Goal: Task Accomplishment & Management: Manage account settings

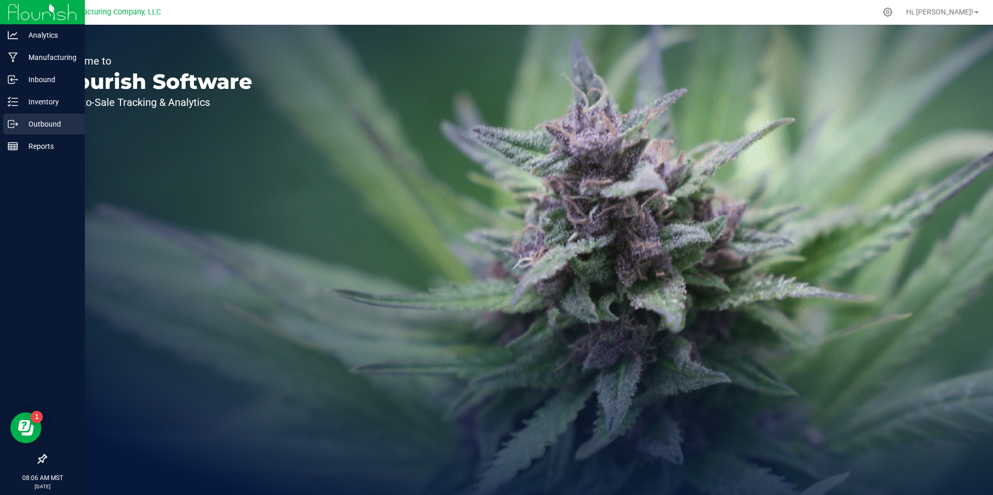
click at [3, 116] on div "Outbound" at bounding box center [44, 124] width 82 height 21
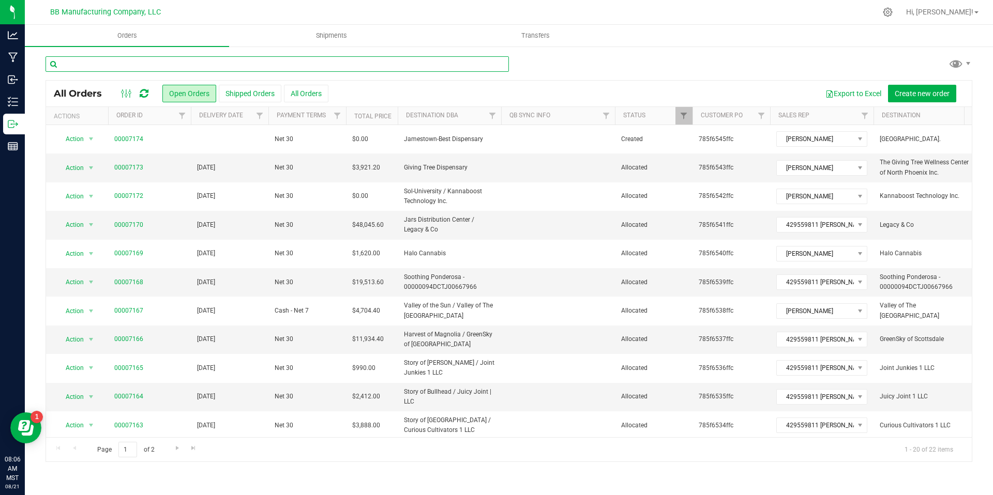
click at [178, 63] on input "text" at bounding box center [277, 64] width 463 height 16
type input "7154"
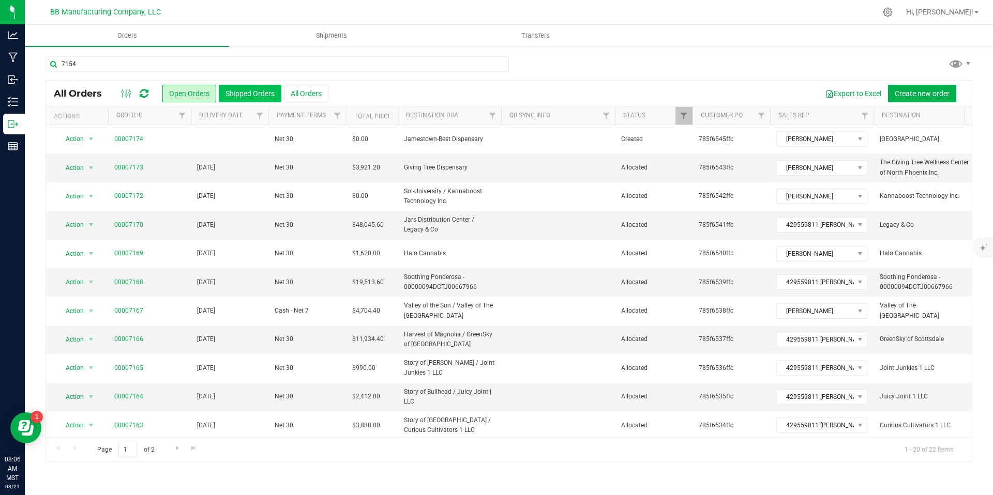
click at [244, 94] on div "Orders Shipments Transfers 7154 All Orders Open Orders Shipped Orders" at bounding box center [509, 260] width 968 height 471
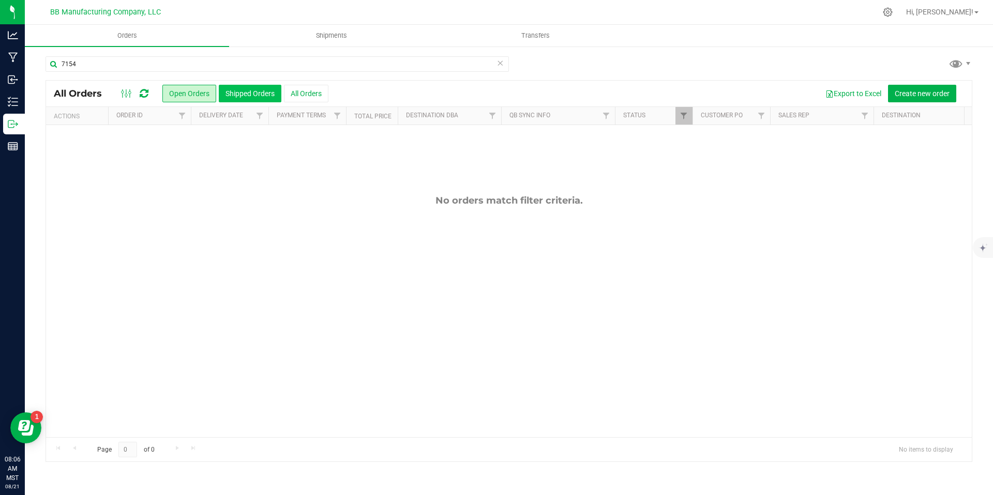
click at [244, 94] on button "Shipped Orders" at bounding box center [250, 94] width 63 height 18
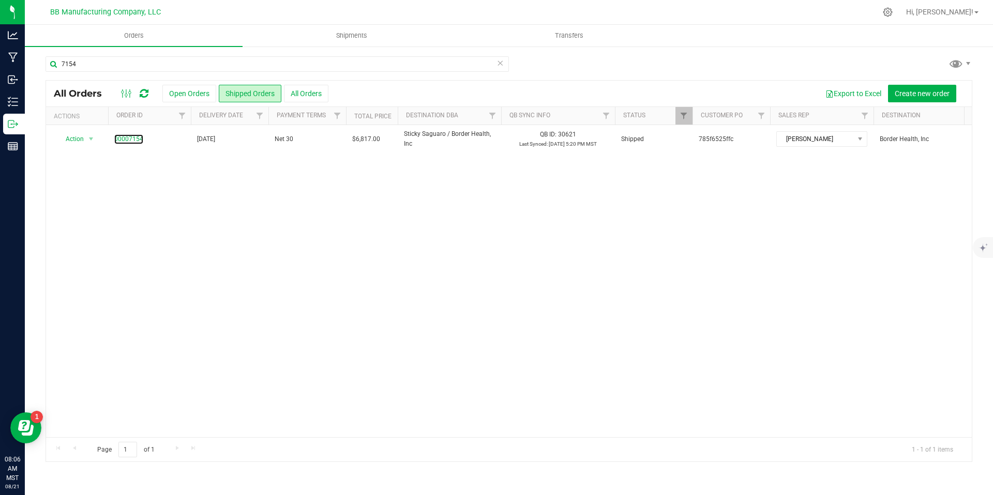
click at [132, 135] on link "00007154" at bounding box center [128, 139] width 29 height 10
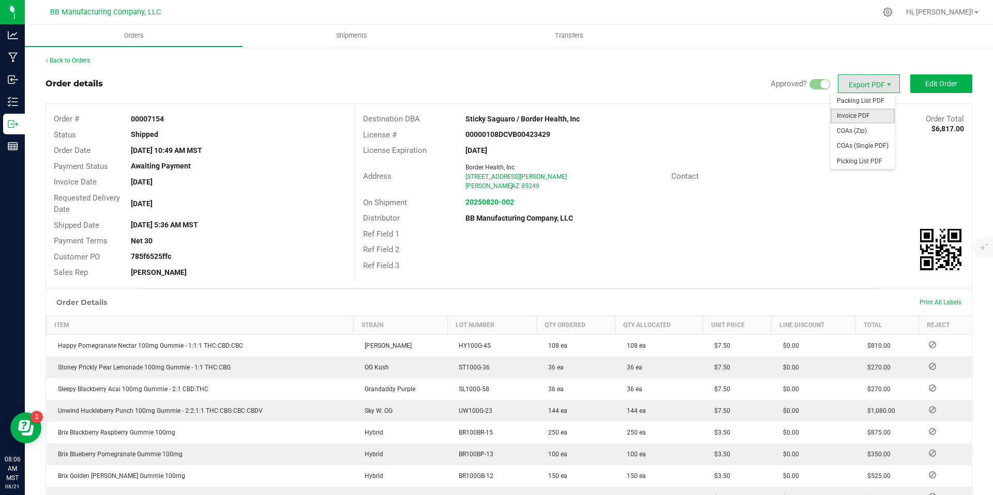
click at [856, 110] on span "Invoice PDF" at bounding box center [863, 116] width 64 height 15
click at [61, 67] on div "Back to Orders Order details Approved? Export PDF Edit Order Order # 00007154 S…" at bounding box center [509, 400] width 927 height 688
click at [61, 59] on link "Back to Orders" at bounding box center [68, 60] width 44 height 7
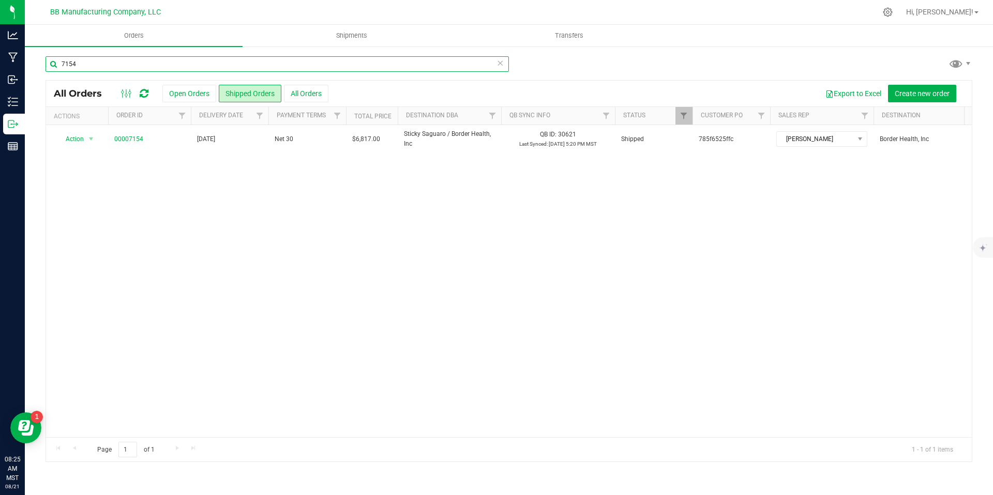
click at [486, 66] on input "7154" at bounding box center [277, 64] width 463 height 16
click at [502, 64] on icon at bounding box center [499, 62] width 7 height 12
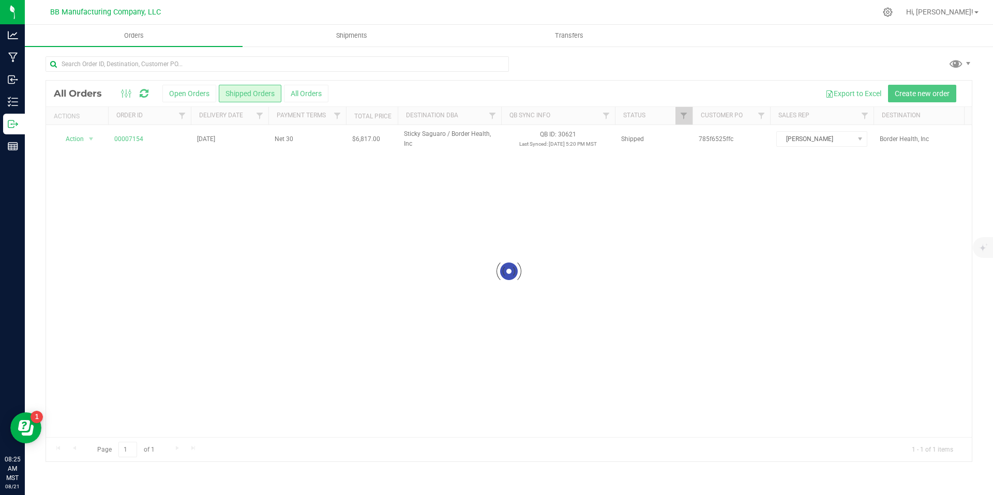
click at [177, 97] on div at bounding box center [509, 272] width 926 height 382
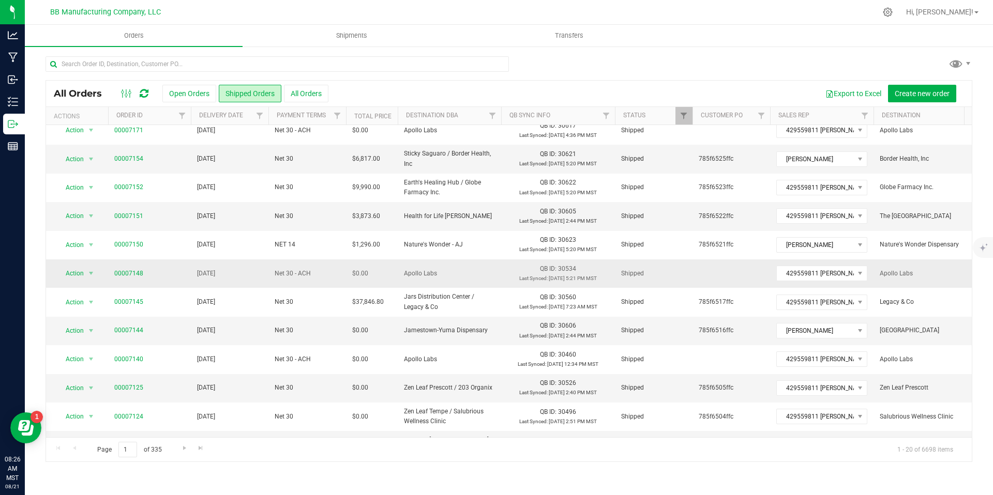
scroll to position [9, 0]
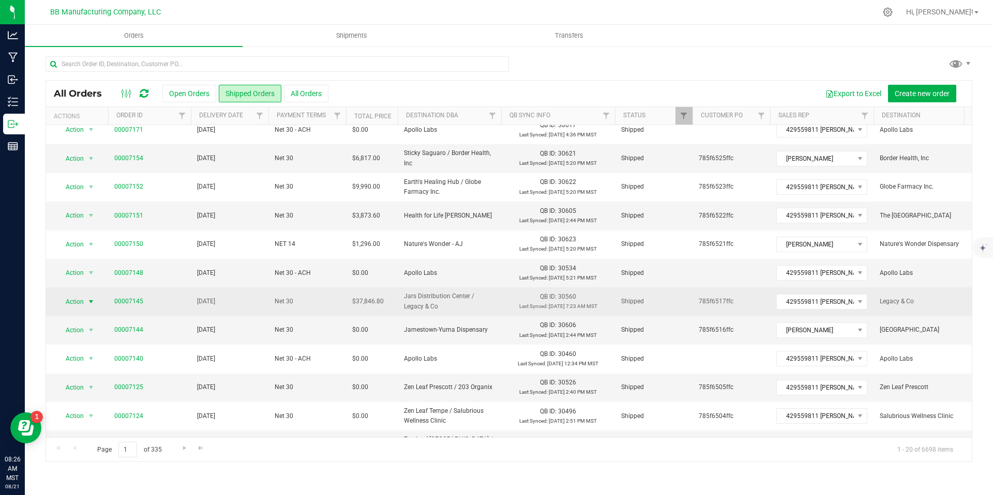
click at [94, 299] on span "select" at bounding box center [91, 302] width 8 height 8
click at [148, 303] on span "00007145" at bounding box center [149, 302] width 70 height 10
click at [138, 303] on link "00007145" at bounding box center [128, 302] width 29 height 10
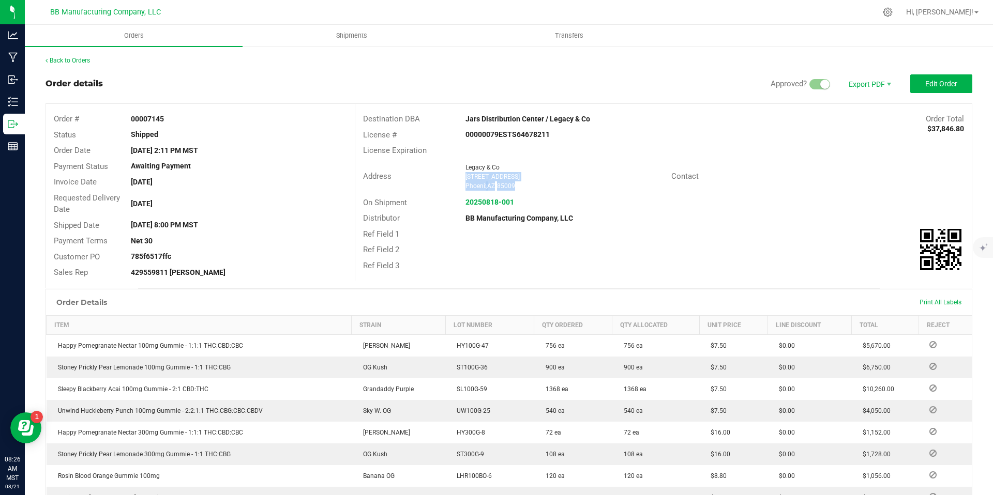
drag, startPoint x: 525, startPoint y: 191, endPoint x: 522, endPoint y: 186, distance: 5.9
click at [522, 186] on div "Address Legacy & Co [STREET_ADDRESS]" at bounding box center [513, 177] width 316 height 32
copy ngx-name-and-address "[STREET_ADDRESS]"
click at [68, 66] on div "Back to Orders Order details Approved? Export PDF Edit Order Order # 00007145 S…" at bounding box center [509, 378] width 927 height 645
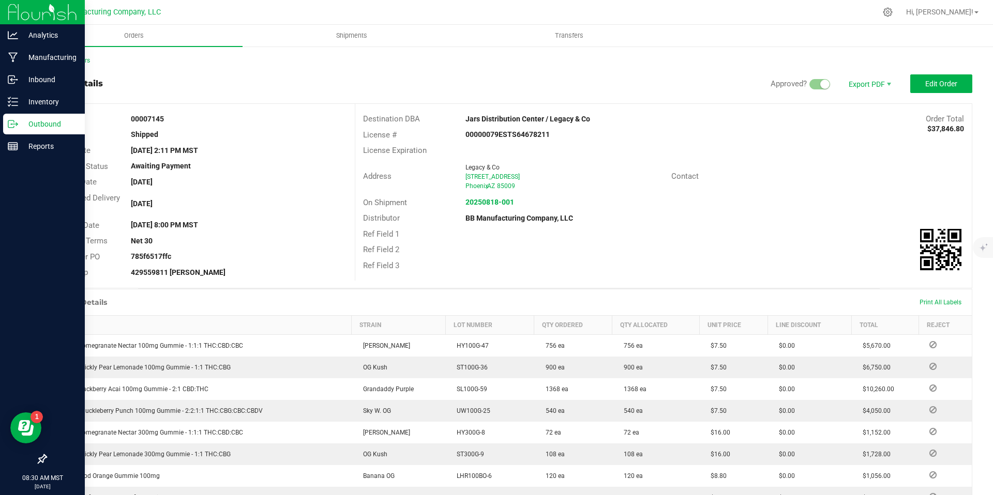
click at [12, 119] on icon at bounding box center [13, 124] width 10 height 10
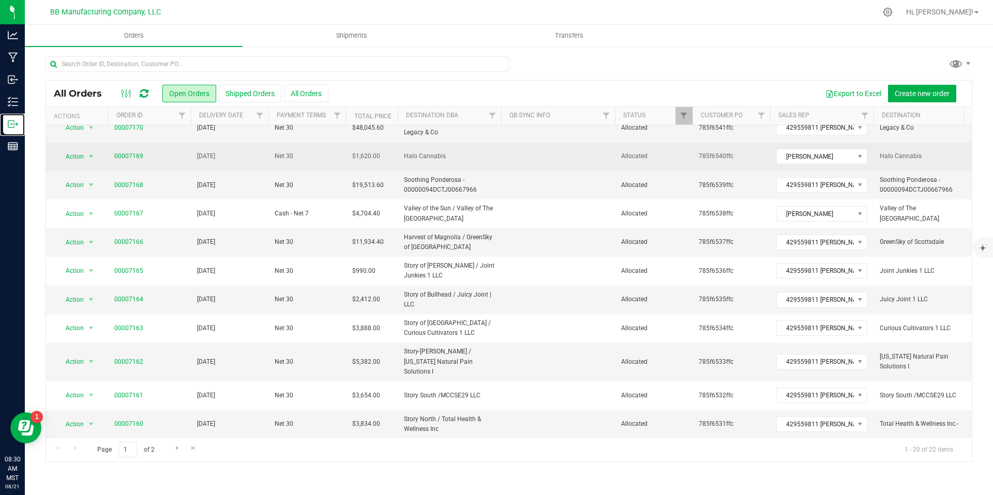
scroll to position [268, 0]
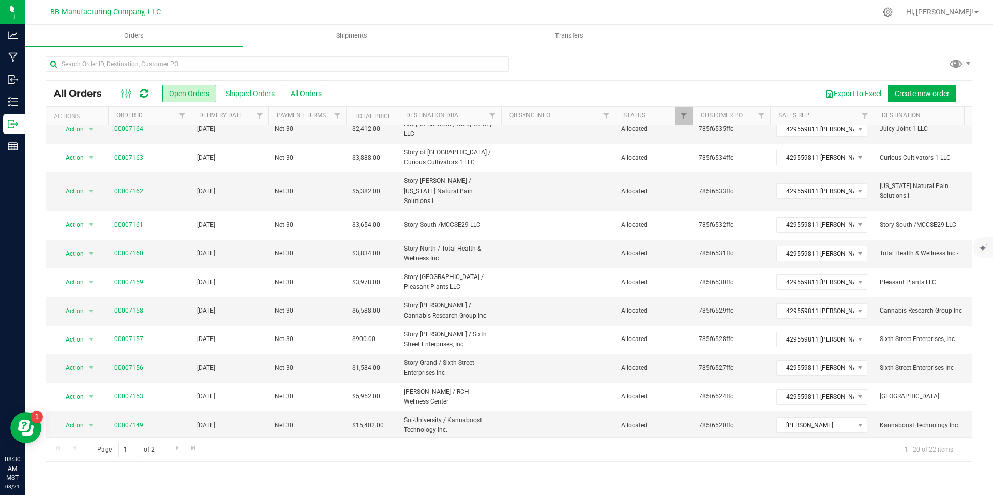
click at [164, 449] on div "Page 1 of 2 1 - 20 of 22 items" at bounding box center [509, 450] width 926 height 25
click at [174, 448] on span "Go to the next page" at bounding box center [177, 448] width 8 height 8
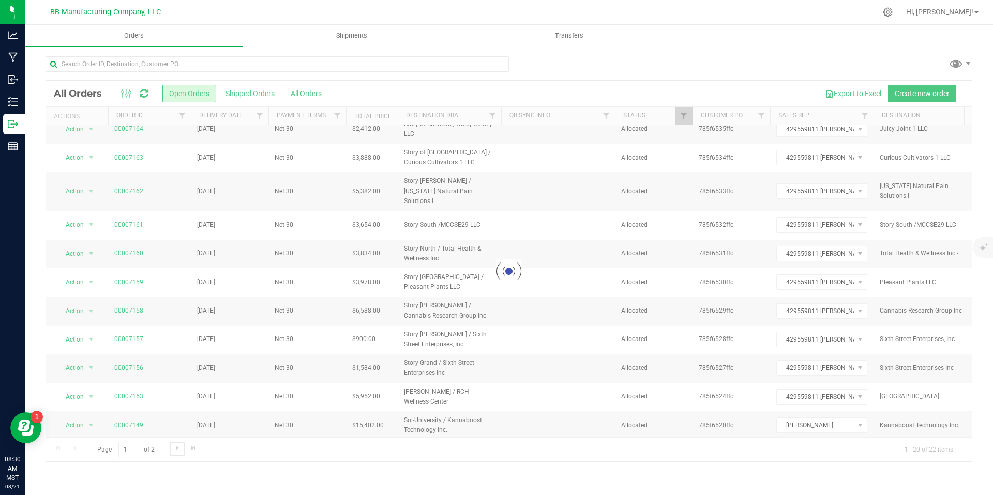
scroll to position [0, 0]
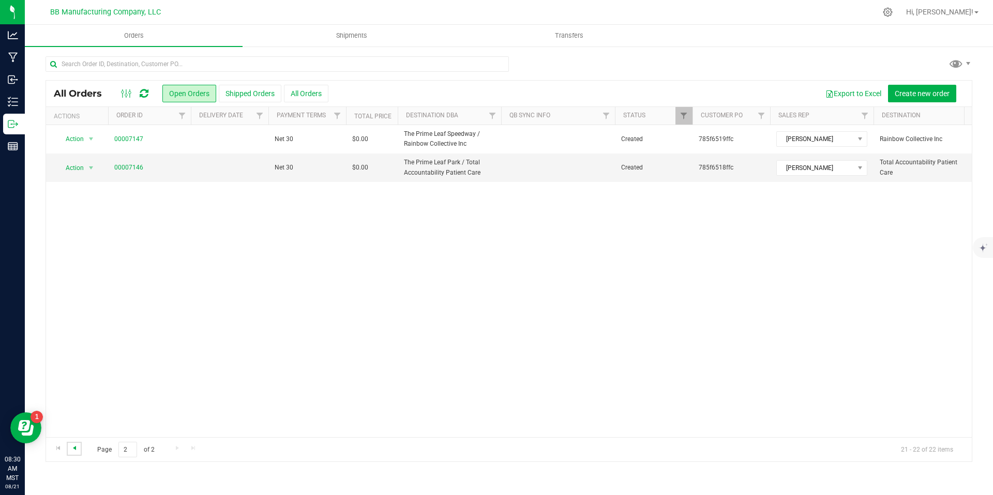
click at [70, 448] on span "Go to the previous page" at bounding box center [74, 448] width 8 height 8
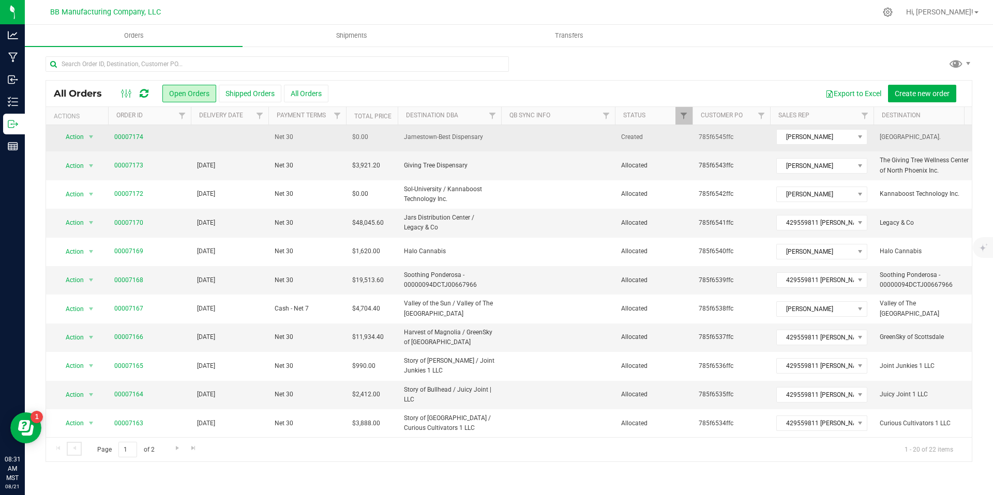
scroll to position [4, 0]
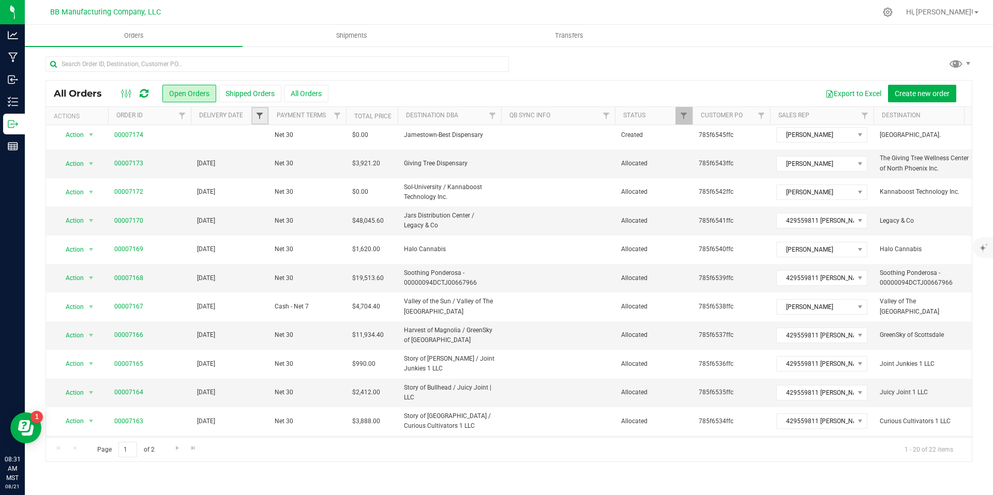
click at [261, 116] on span "Filter" at bounding box center [259, 116] width 8 height 8
click at [363, 179] on span "select" at bounding box center [356, 178] width 15 height 14
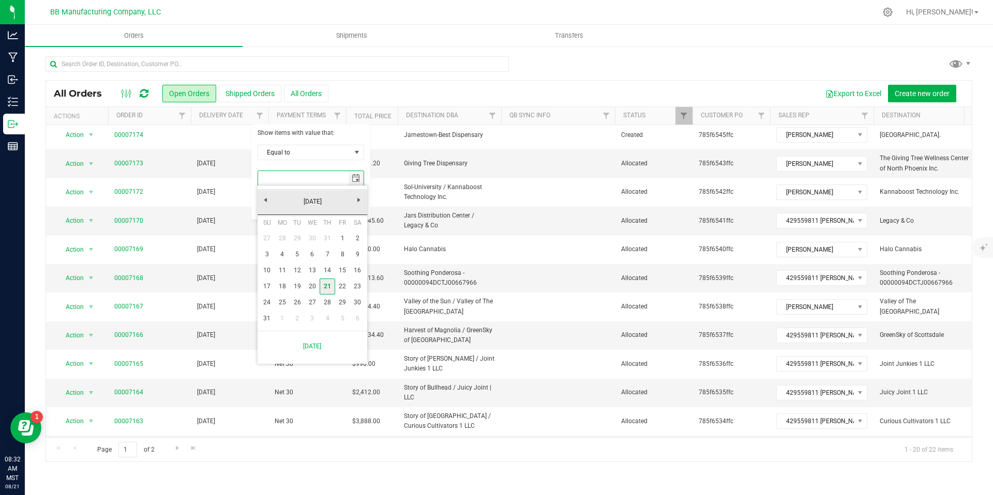
click at [326, 284] on link "21" at bounding box center [327, 287] width 15 height 16
type input "[DATE]"
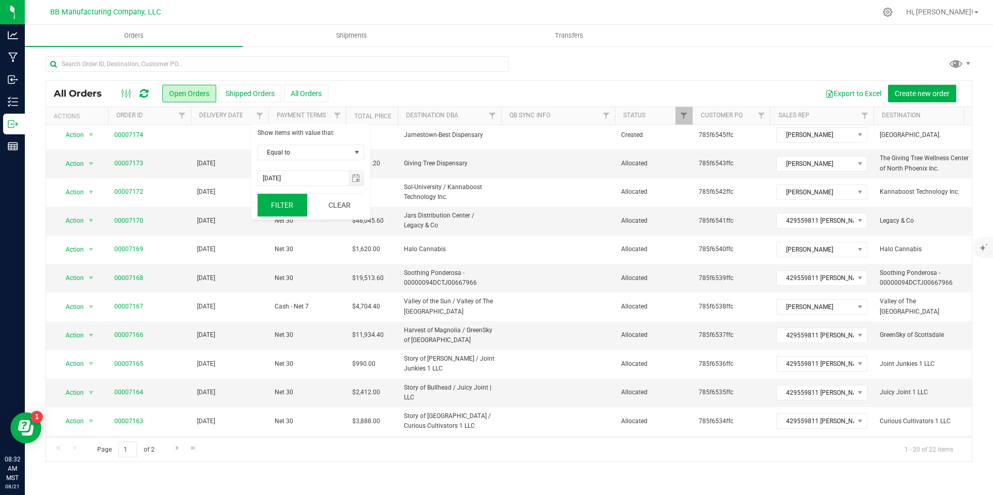
click at [278, 201] on button "Filter" at bounding box center [283, 205] width 50 height 23
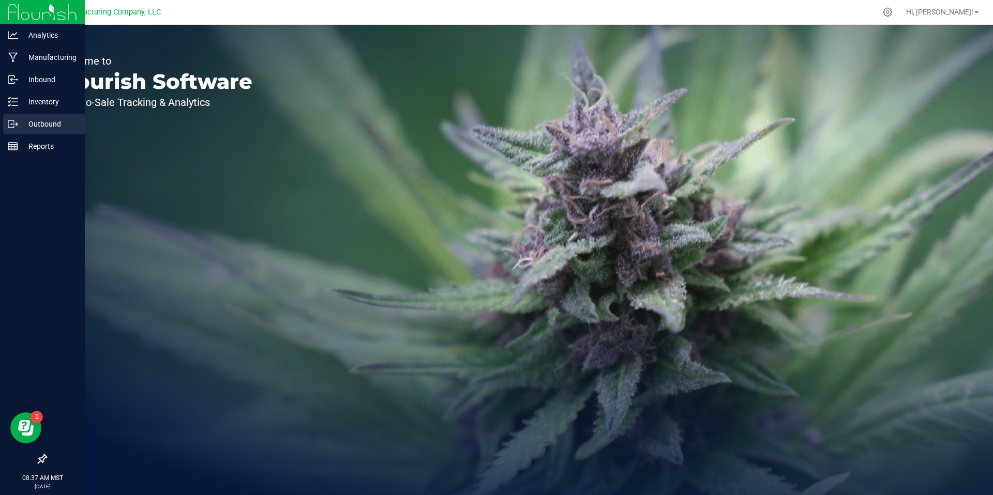
click at [18, 131] on div "Outbound" at bounding box center [44, 124] width 82 height 21
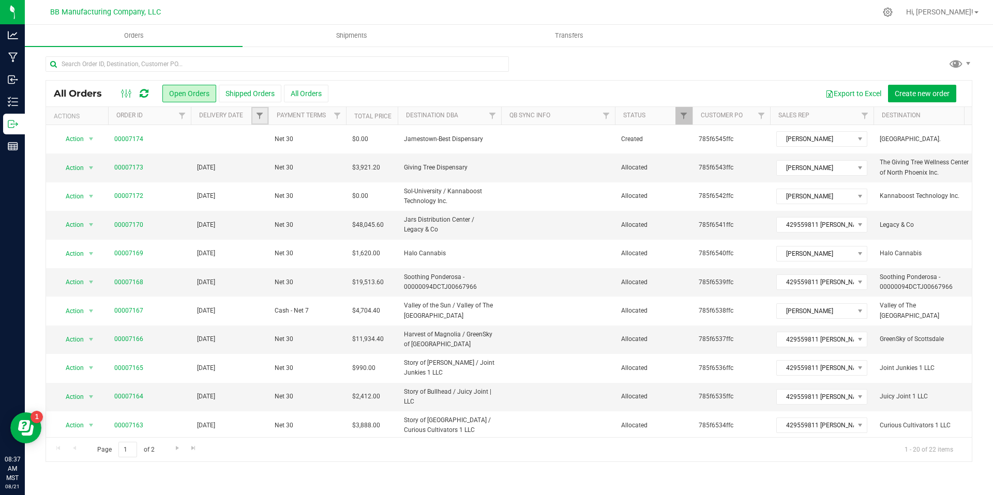
click at [253, 116] on link "Filter" at bounding box center [259, 116] width 17 height 18
click at [356, 175] on span "select" at bounding box center [356, 178] width 8 height 8
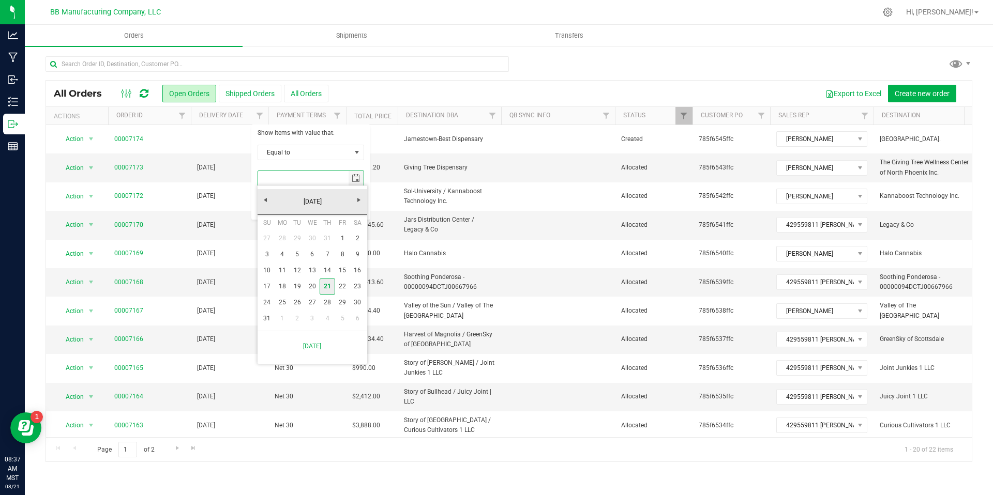
click at [325, 292] on link "21" at bounding box center [327, 287] width 15 height 16
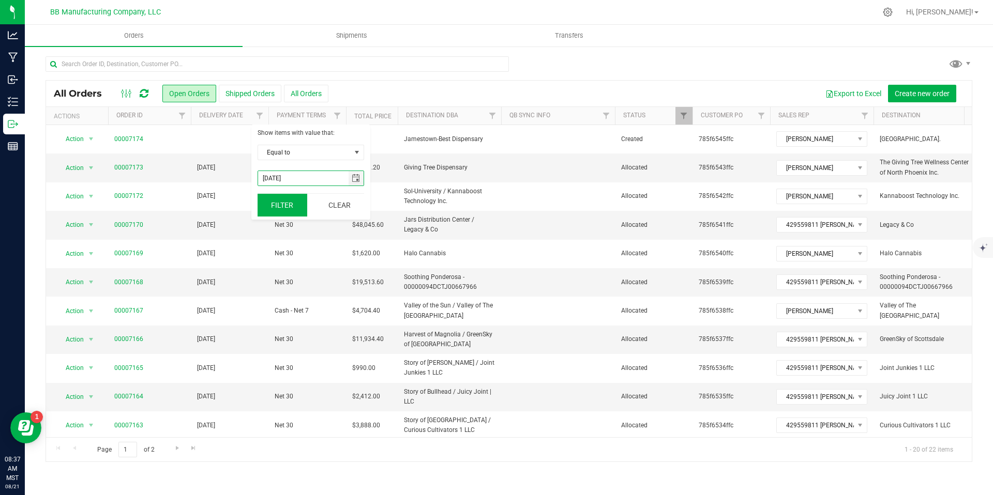
click at [285, 210] on button "Filter" at bounding box center [283, 205] width 50 height 23
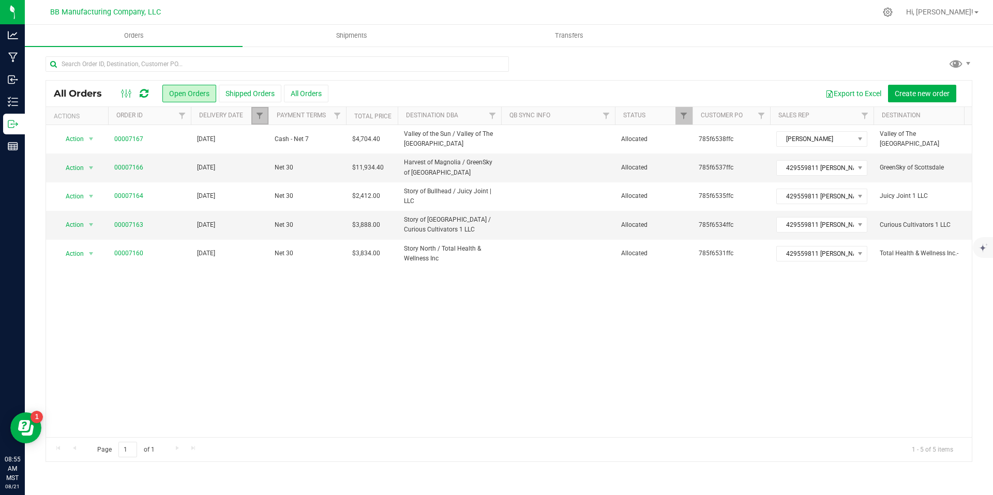
click at [254, 123] on link "Filter" at bounding box center [259, 116] width 17 height 18
click at [369, 179] on div "Show items with value that: Equal to Equal to Is after Is before 8/21/2025 Filt…" at bounding box center [310, 172] width 119 height 95
click at [354, 179] on span "select" at bounding box center [356, 178] width 8 height 8
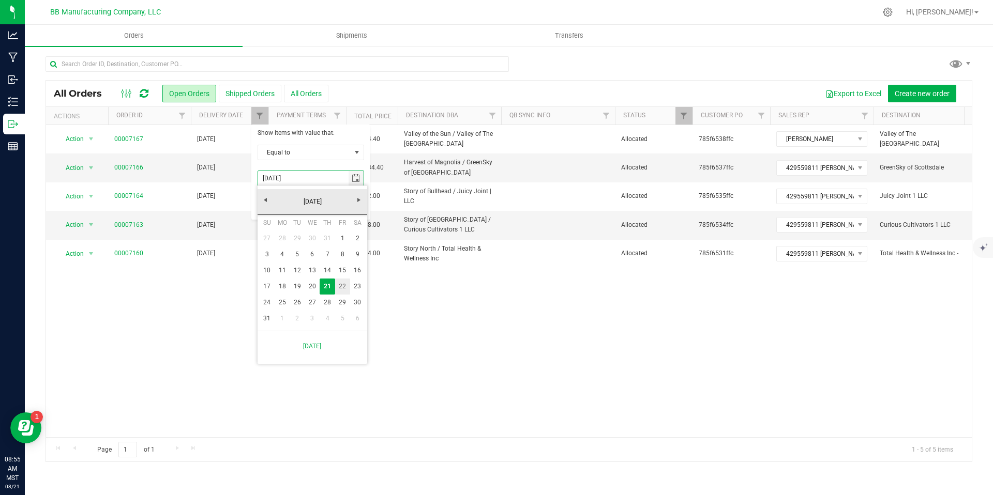
click at [346, 290] on link "22" at bounding box center [342, 287] width 15 height 16
type input "8/22/2025"
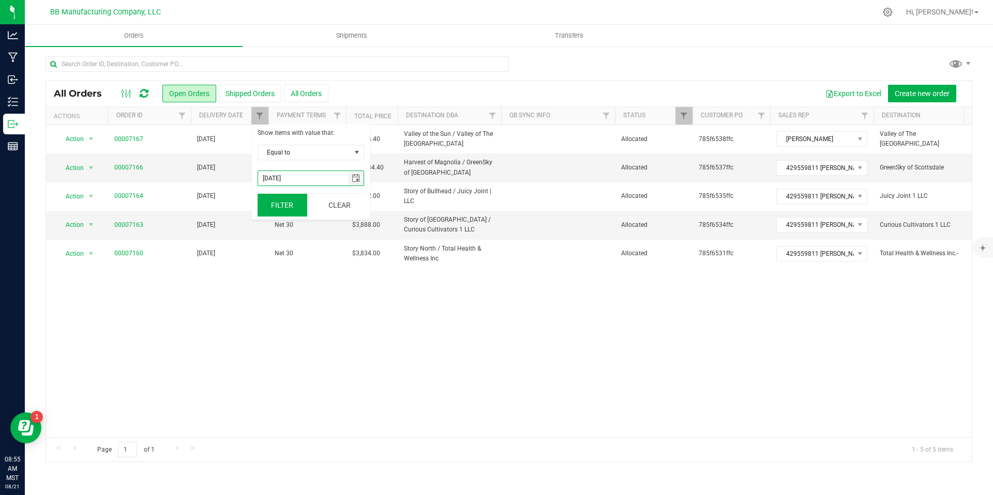
click at [279, 209] on button "Filter" at bounding box center [283, 205] width 50 height 23
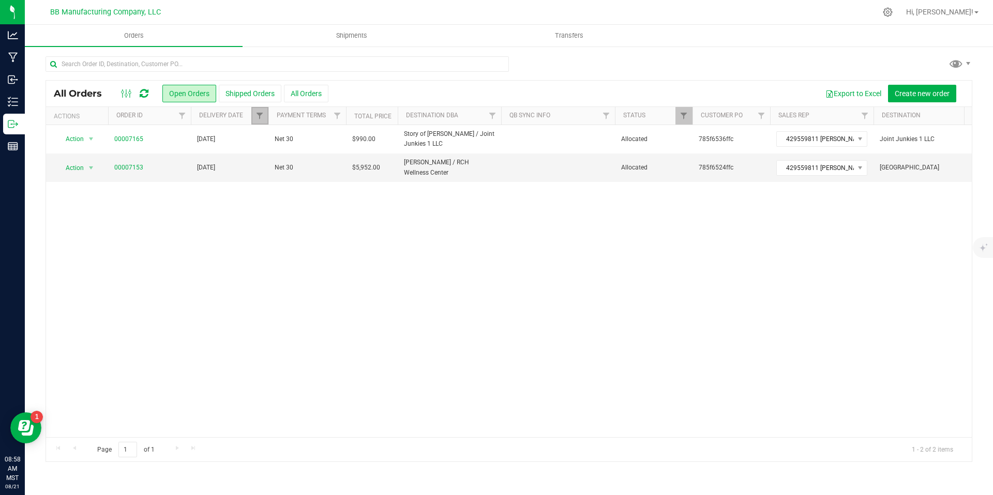
click at [260, 122] on link "Filter" at bounding box center [259, 116] width 17 height 18
click at [333, 194] on button "Clear" at bounding box center [339, 205] width 50 height 23
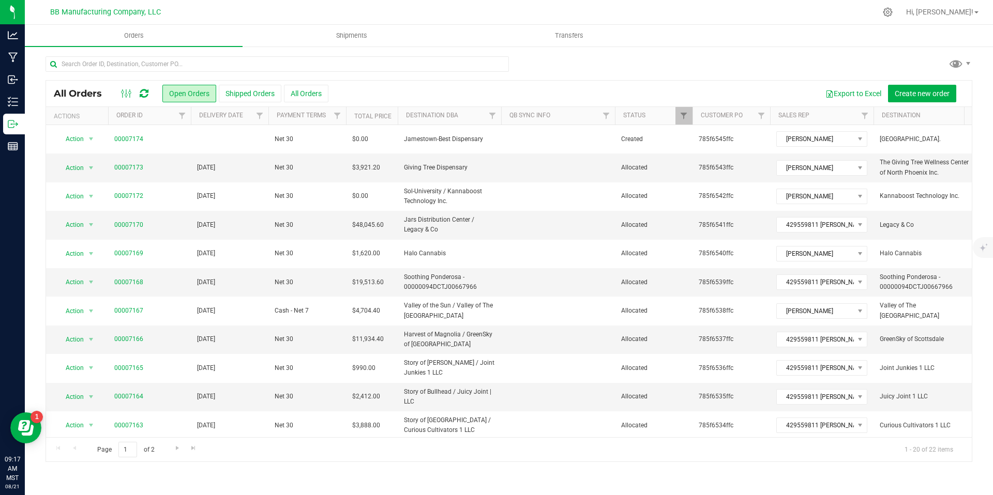
click at [145, 94] on icon at bounding box center [144, 93] width 9 height 10
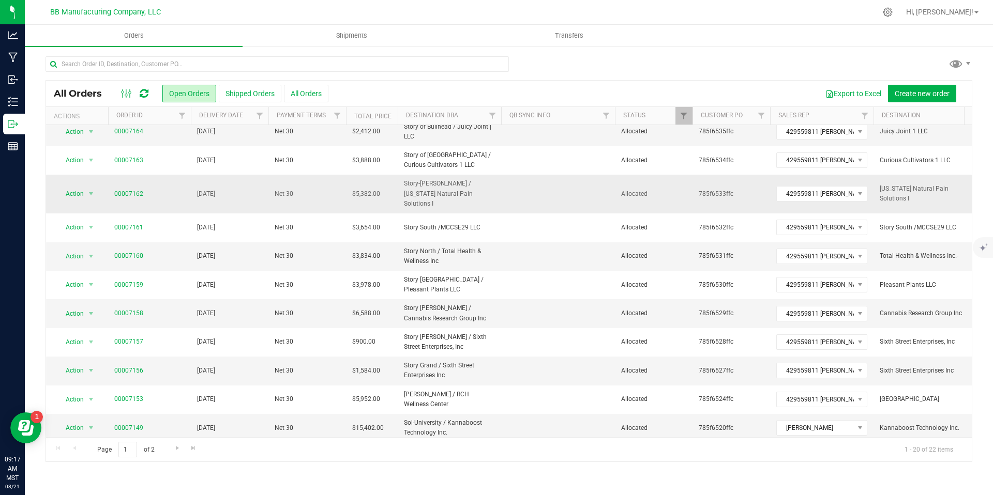
scroll to position [268, 0]
click at [342, 34] on span "Shipments" at bounding box center [351, 35] width 59 height 9
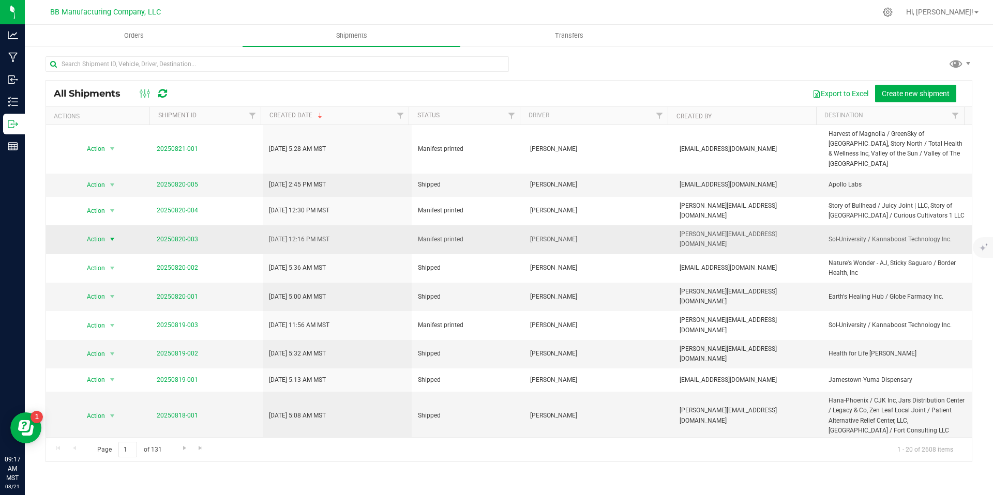
click at [93, 237] on span "Action" at bounding box center [92, 239] width 28 height 14
click at [115, 259] on li "Cancel shipment" at bounding box center [116, 255] width 77 height 16
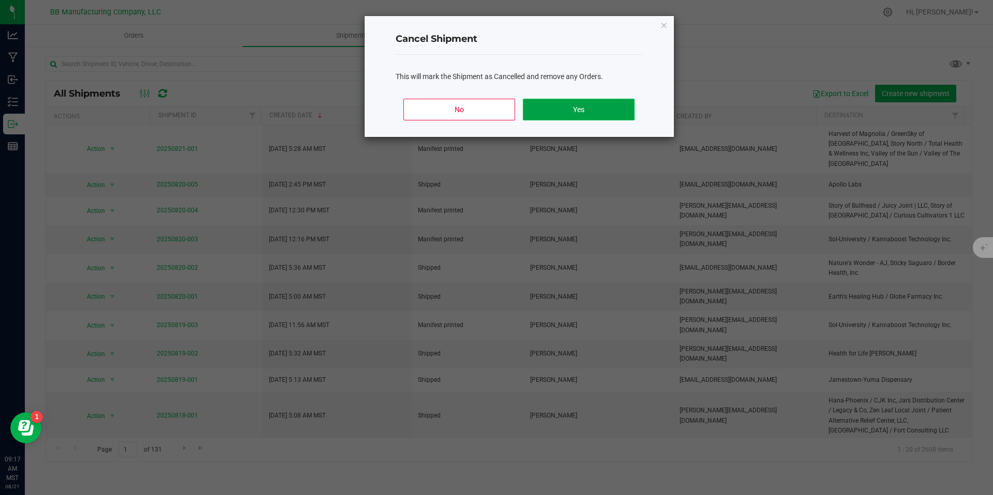
click at [552, 102] on button "Yes" at bounding box center [578, 110] width 111 height 22
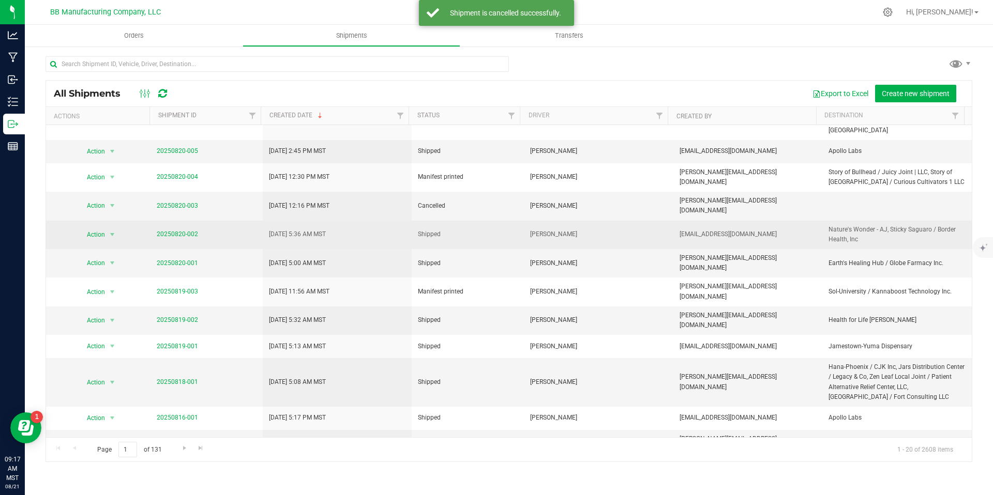
scroll to position [36, 0]
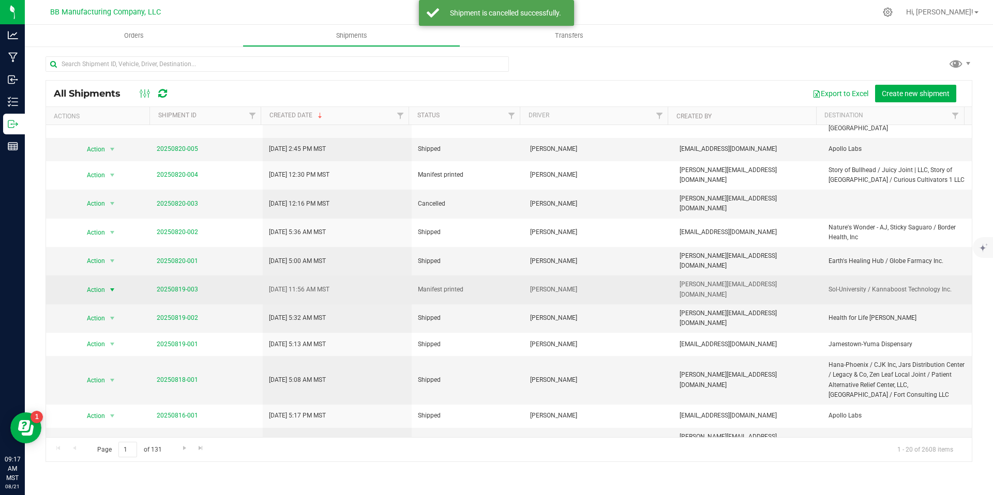
click at [94, 283] on span "Action" at bounding box center [92, 290] width 28 height 14
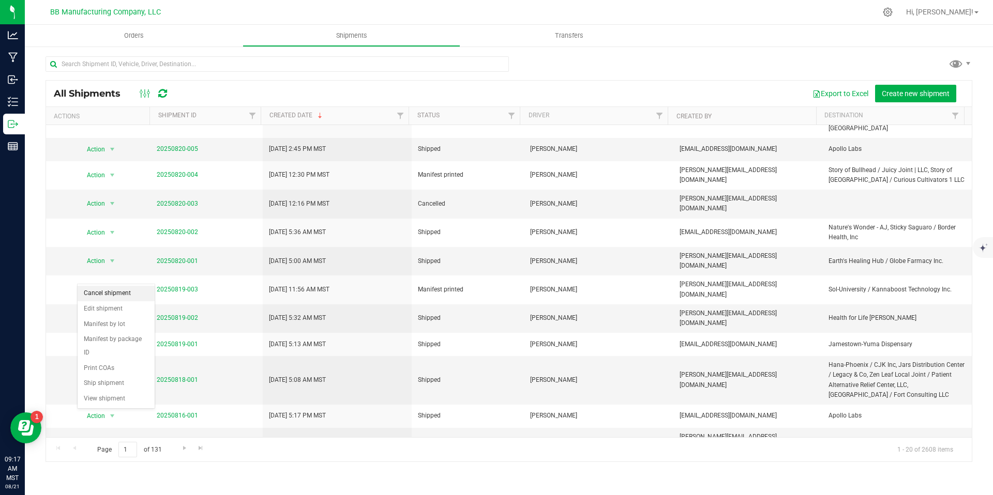
click at [101, 295] on li "Cancel shipment" at bounding box center [116, 294] width 77 height 16
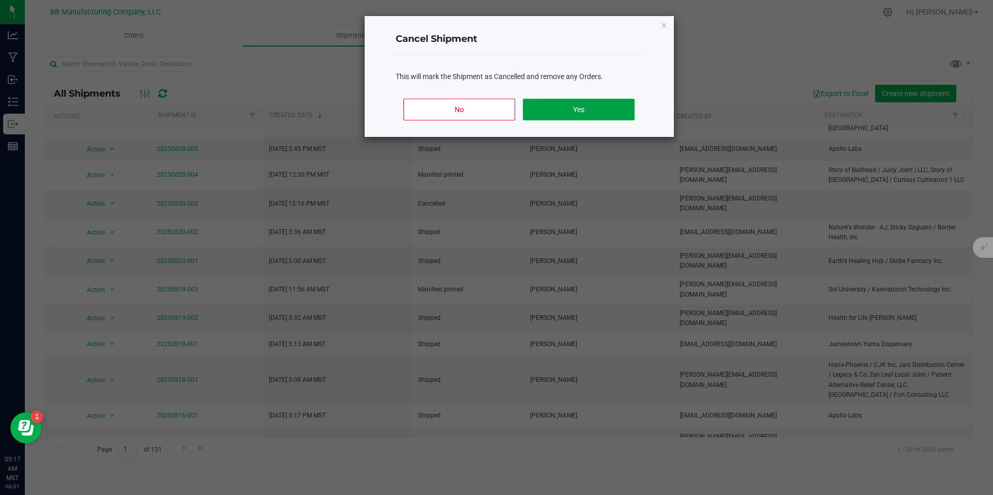
click at [581, 118] on button "Yes" at bounding box center [578, 110] width 111 height 22
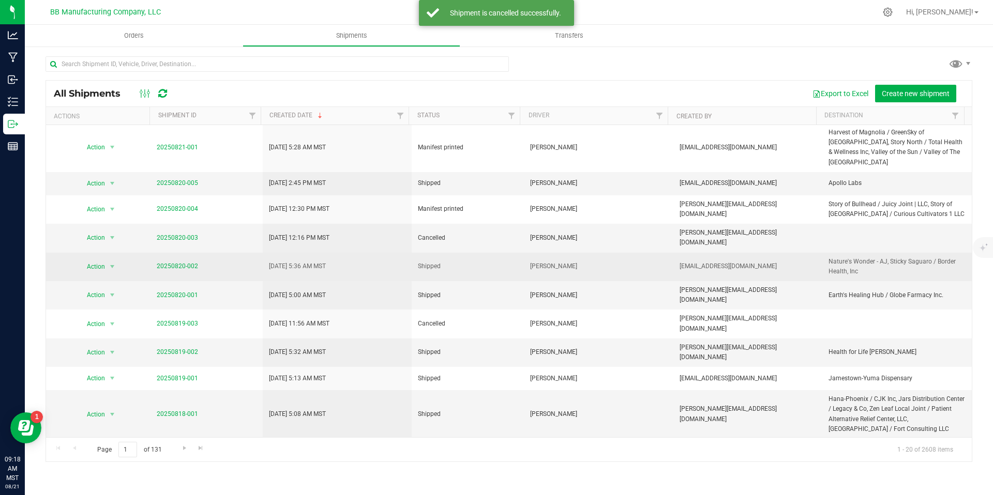
scroll to position [2, 0]
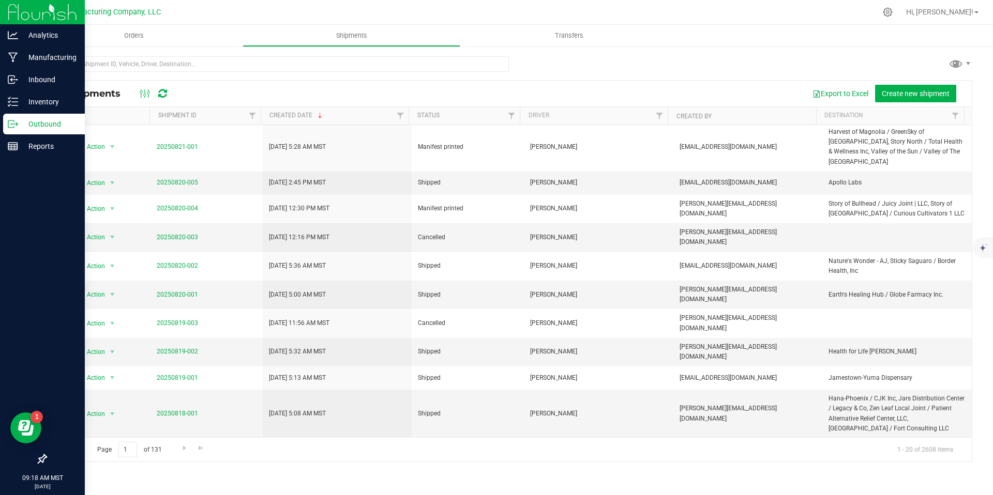
click at [12, 122] on icon at bounding box center [13, 124] width 10 height 10
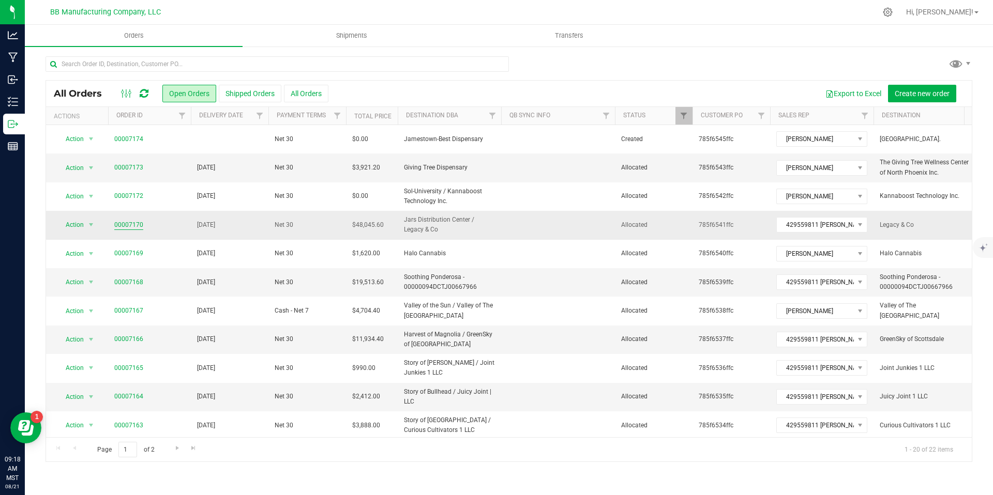
click at [134, 225] on link "00007170" at bounding box center [128, 225] width 29 height 10
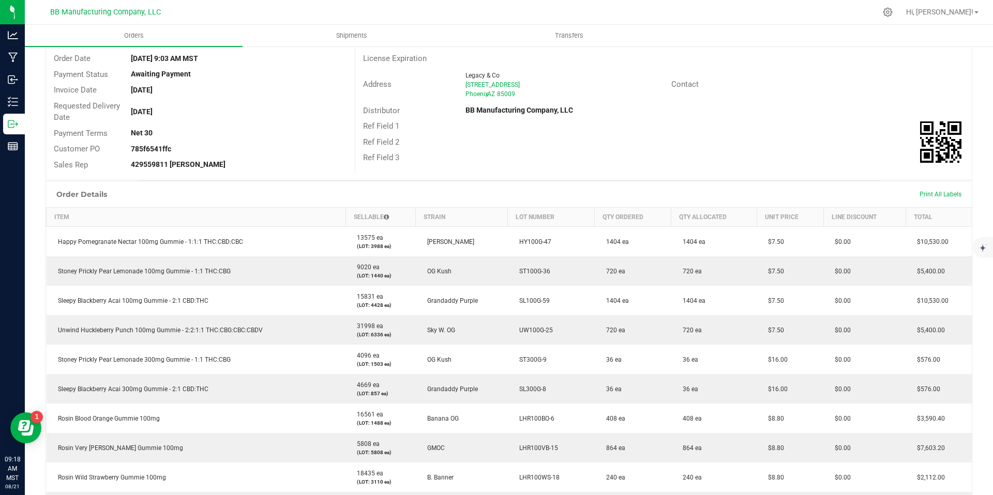
scroll to position [93, 0]
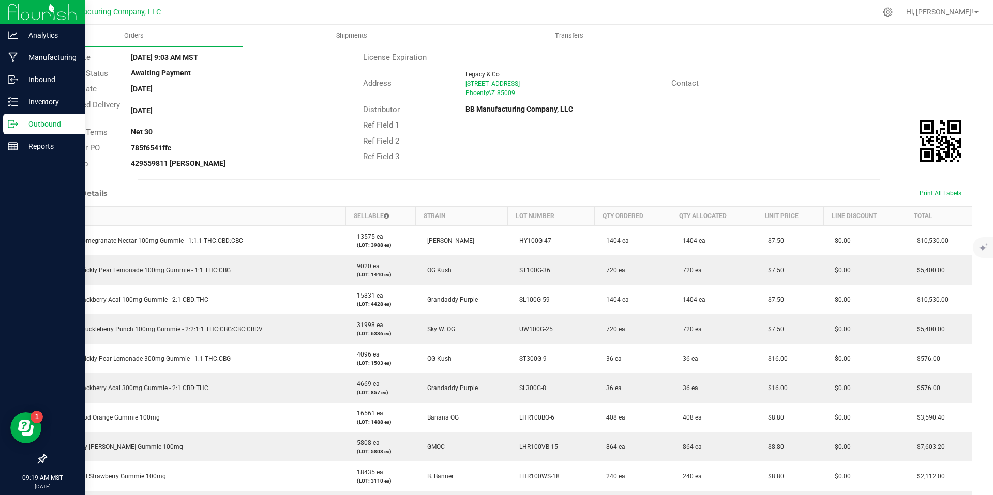
click at [17, 129] on icon at bounding box center [13, 124] width 10 height 10
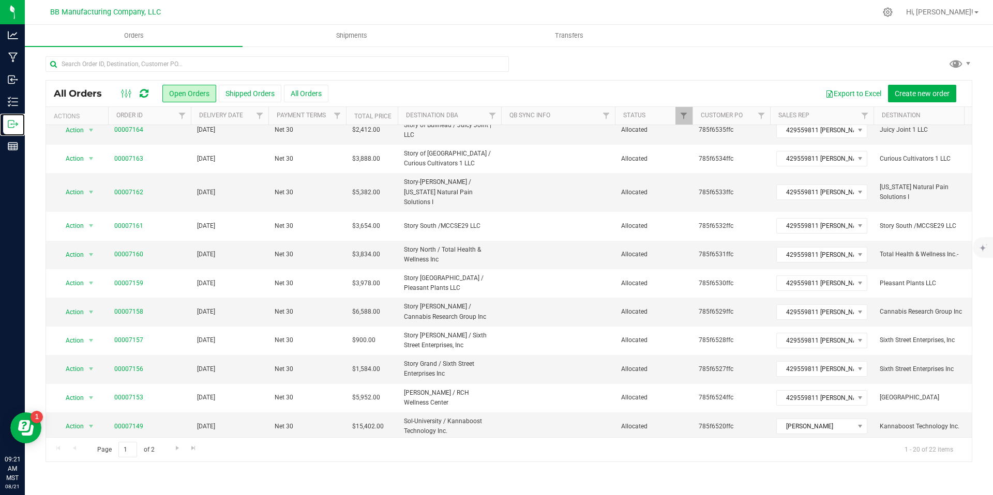
scroll to position [268, 0]
click at [172, 442] on link "Go to the next page" at bounding box center [177, 449] width 15 height 14
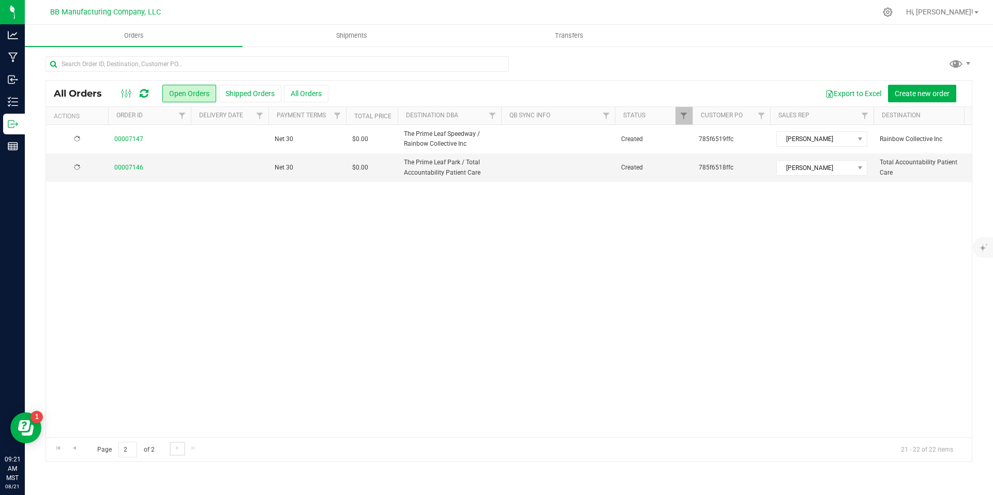
scroll to position [0, 0]
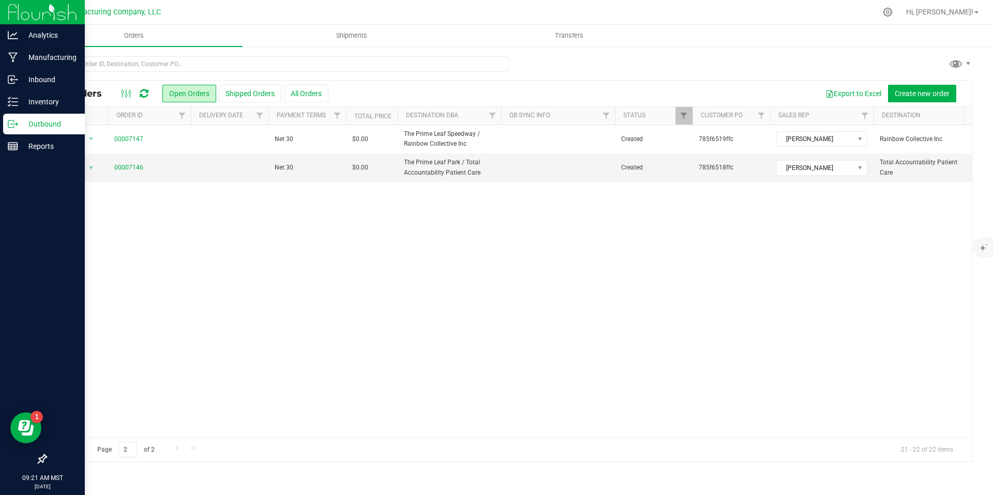
click at [8, 126] on icon at bounding box center [13, 124] width 10 height 10
click at [20, 125] on p "Outbound" at bounding box center [49, 124] width 62 height 12
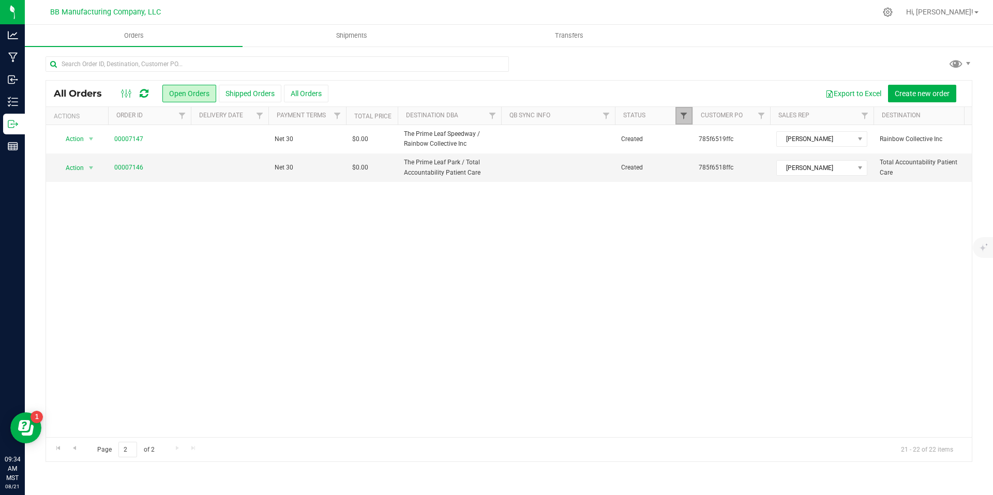
click at [683, 113] on span "Filter" at bounding box center [684, 116] width 8 height 8
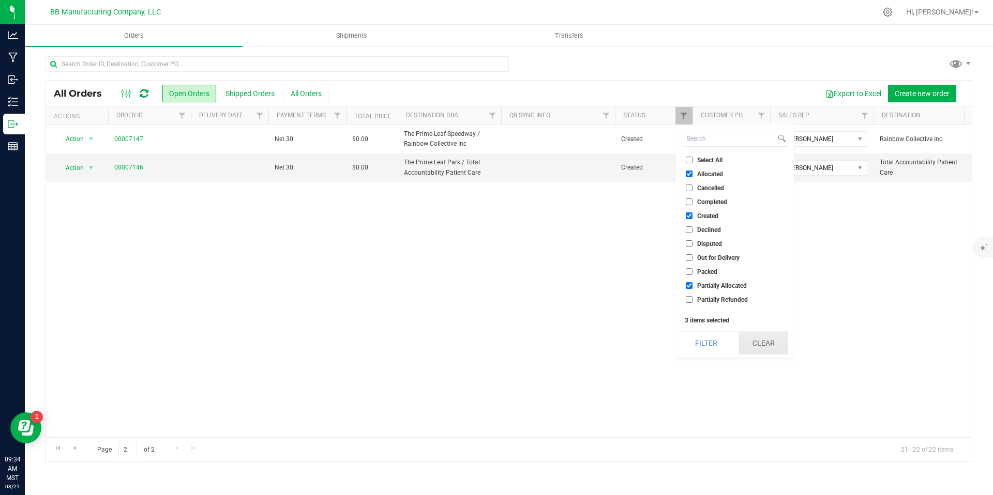
click at [760, 343] on button "Clear" at bounding box center [764, 343] width 50 height 23
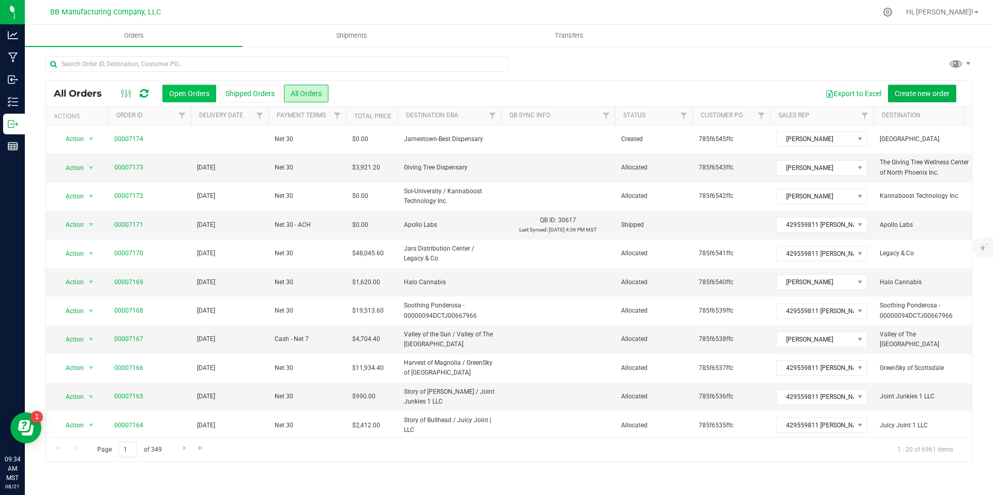
click at [187, 90] on button "Open Orders" at bounding box center [189, 94] width 54 height 18
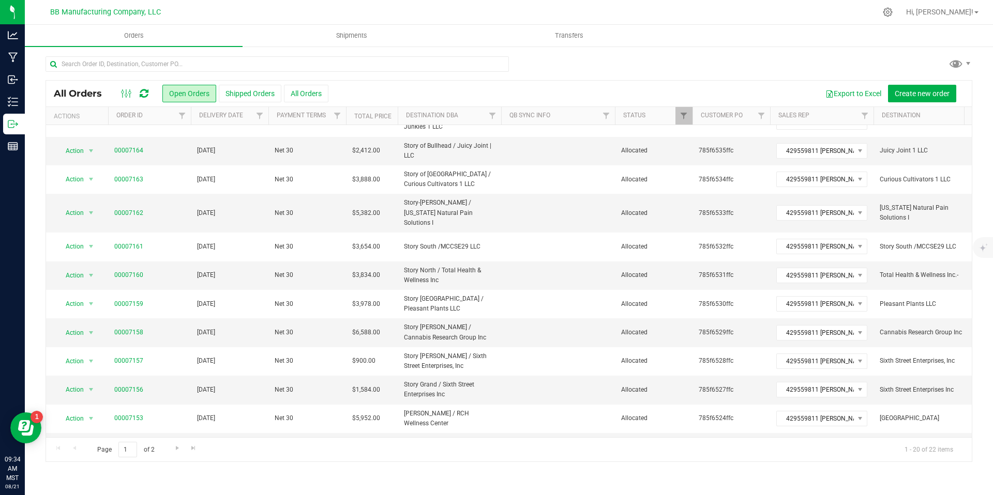
scroll to position [268, 0]
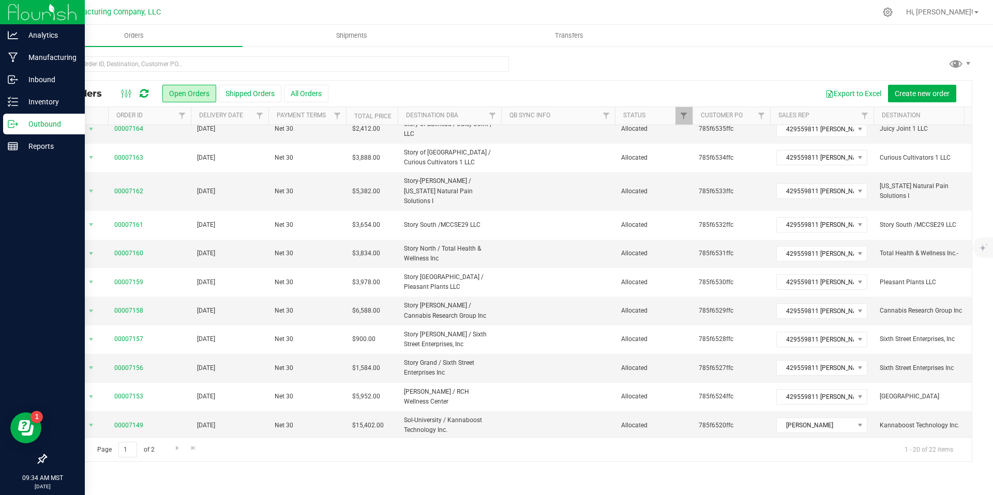
click at [14, 129] on div "Outbound" at bounding box center [44, 124] width 82 height 21
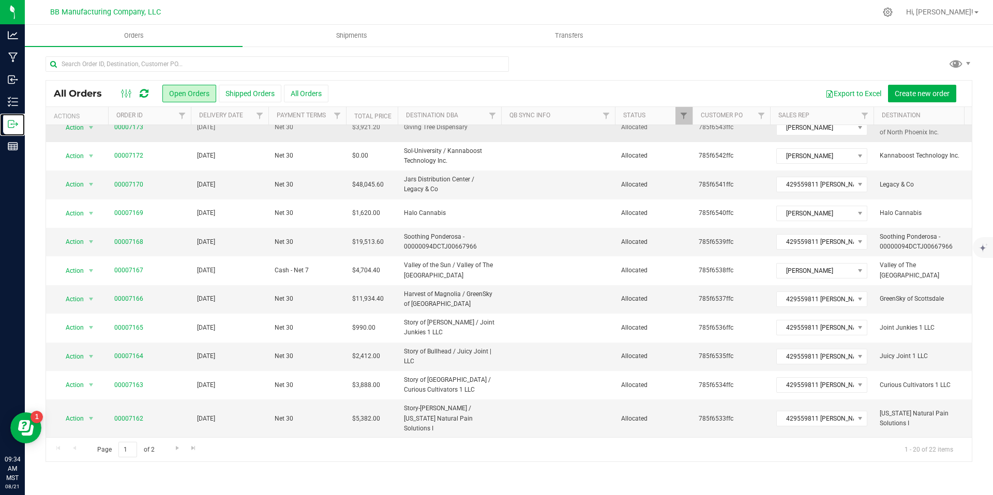
scroll to position [0, 0]
